Goal: Check status: Check status

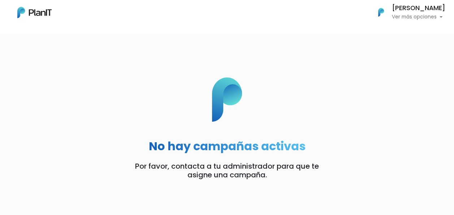
click at [408, 55] on div "No hay campañas activas Por favor, contacta a tu administrador para que te asig…" at bounding box center [227, 120] width 454 height 133
click at [408, 17] on p "Ver más opciones" at bounding box center [418, 16] width 53 height 5
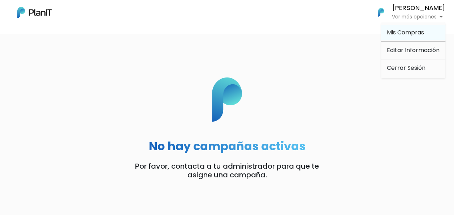
click at [408, 31] on span "Mis Compras" at bounding box center [405, 32] width 37 height 8
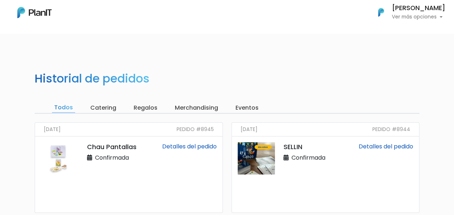
scroll to position [36, 0]
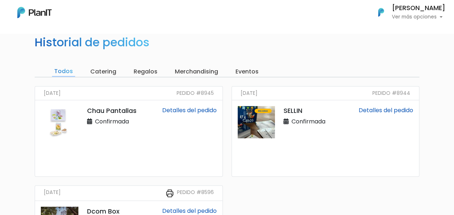
click at [183, 112] on link "Detalles del pedido" at bounding box center [189, 110] width 55 height 8
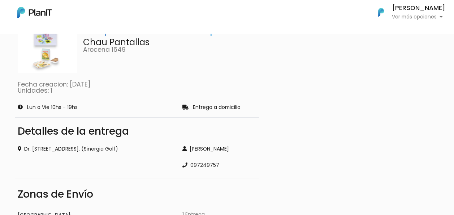
scroll to position [72, 0]
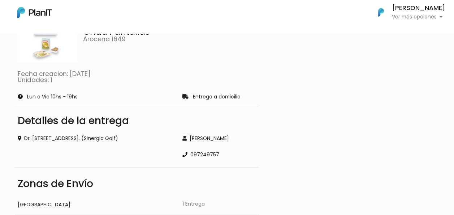
drag, startPoint x: 107, startPoint y: 121, endPoint x: 108, endPoint y: 125, distance: 4.2
click at [108, 125] on div "Detalles de la entrega" at bounding box center [137, 121] width 239 height 10
drag, startPoint x: 108, startPoint y: 125, endPoint x: 114, endPoint y: 140, distance: 15.9
click at [114, 140] on div "Dr. Héctor Miranda 2361 Oficina 601. (Sinergia Golf)" at bounding box center [96, 138] width 156 height 8
drag, startPoint x: 213, startPoint y: 136, endPoint x: 227, endPoint y: 134, distance: 13.5
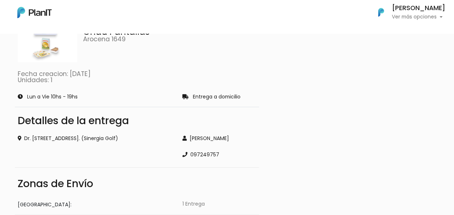
click at [214, 135] on div "Carolina Melogno" at bounding box center [220, 138] width 74 height 8
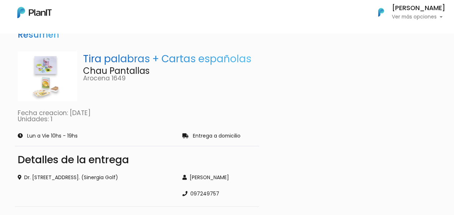
scroll to position [0, 0]
